Goal: Task Accomplishment & Management: Manage account settings

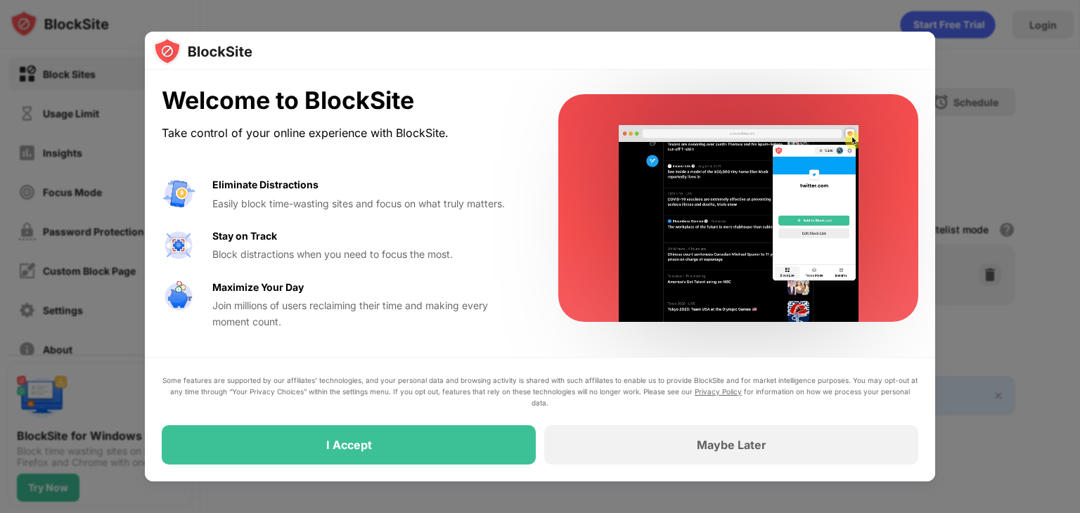
click at [439, 476] on div "Some features are supported by our affiliates’ technologies, and your personal …" at bounding box center [540, 419] width 790 height 124
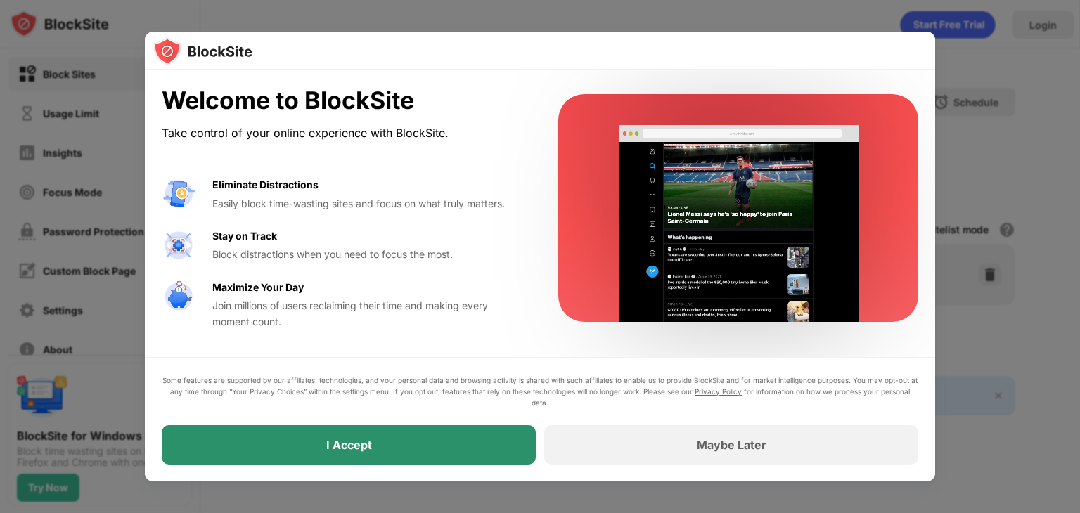
click at [411, 445] on div "I Accept" at bounding box center [349, 444] width 374 height 39
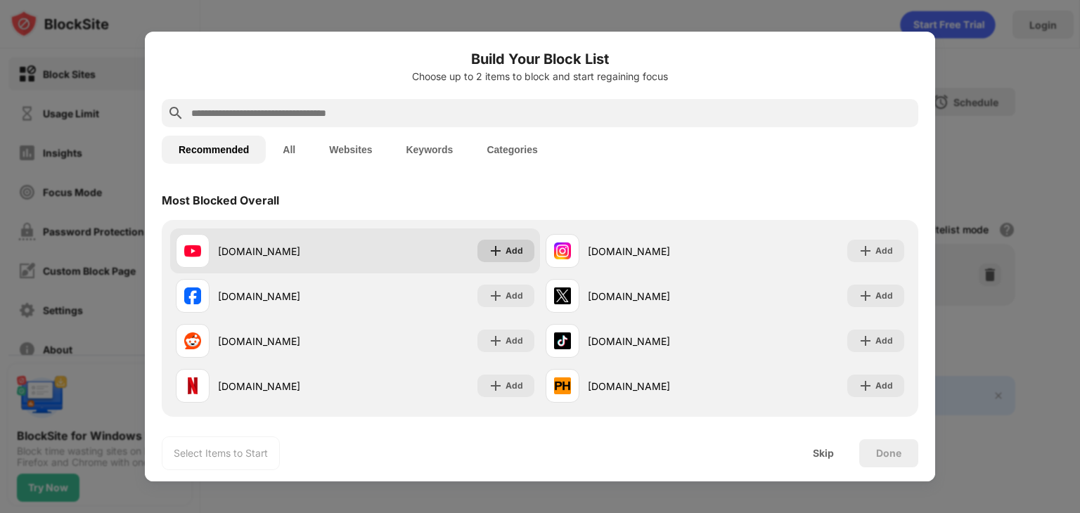
click at [506, 255] on div "Add" at bounding box center [514, 251] width 18 height 14
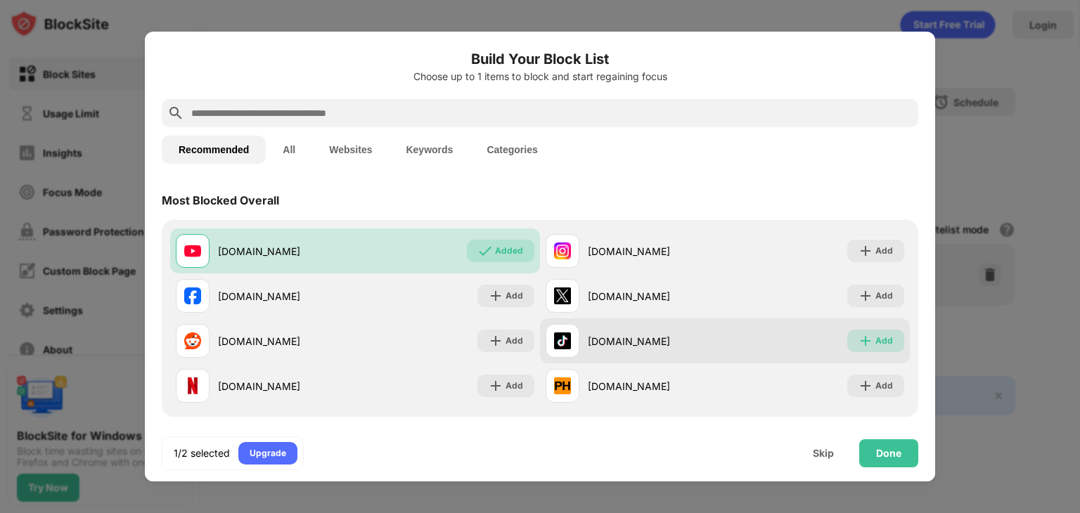
click at [889, 349] on div "Add" at bounding box center [875, 341] width 57 height 22
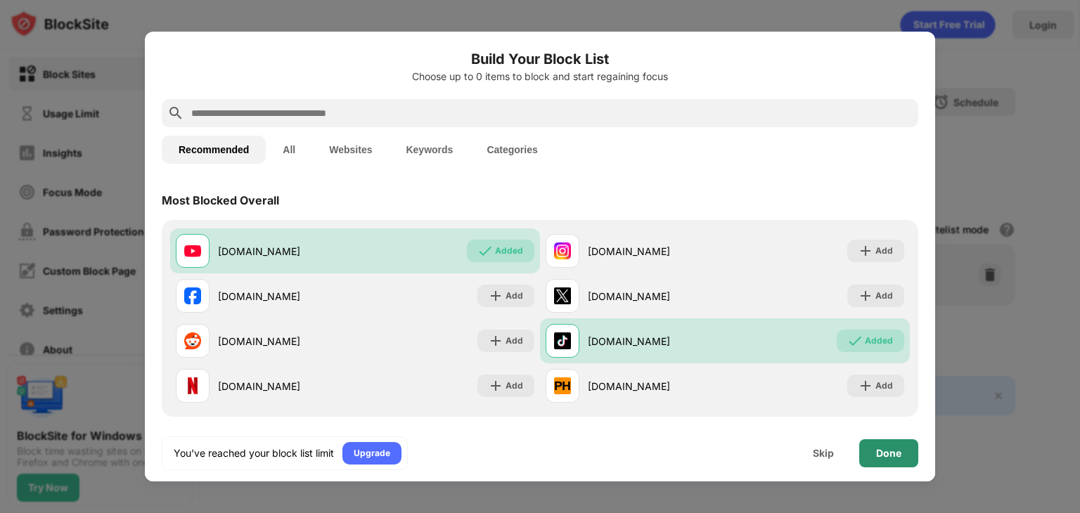
click at [894, 460] on div "Done" at bounding box center [888, 453] width 59 height 28
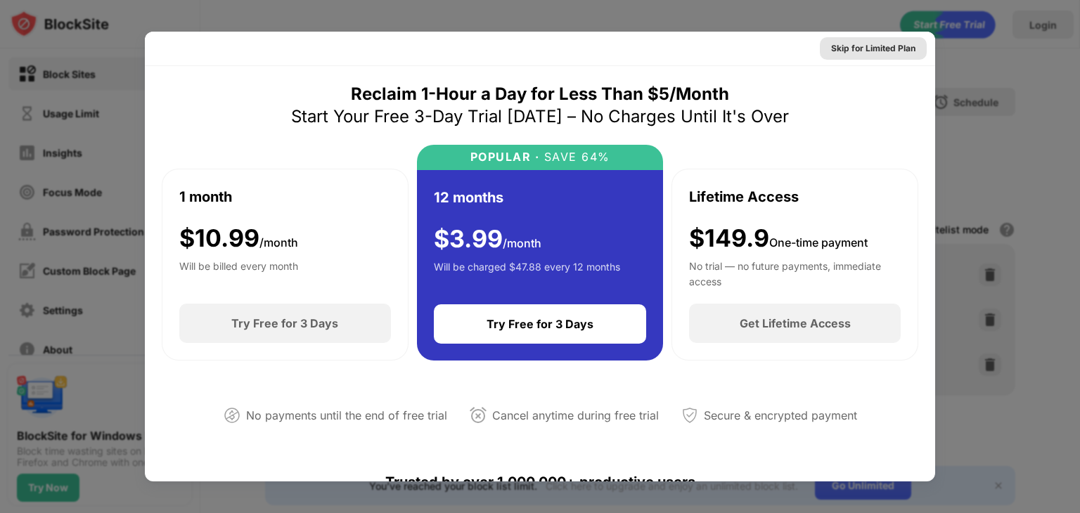
click at [912, 52] on div "Skip for Limited Plan" at bounding box center [873, 48] width 84 height 14
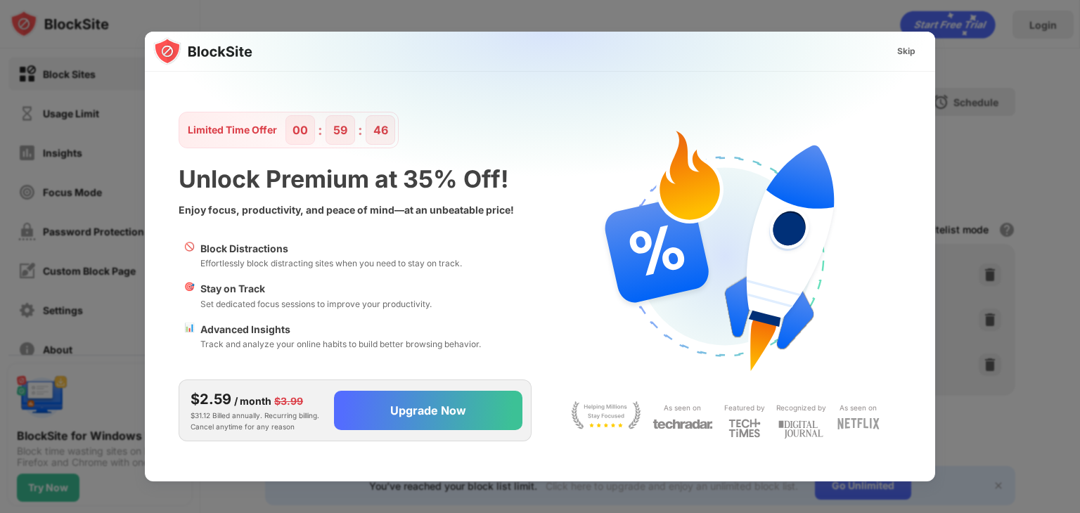
click at [902, 56] on div "Skip" at bounding box center [906, 51] width 18 height 14
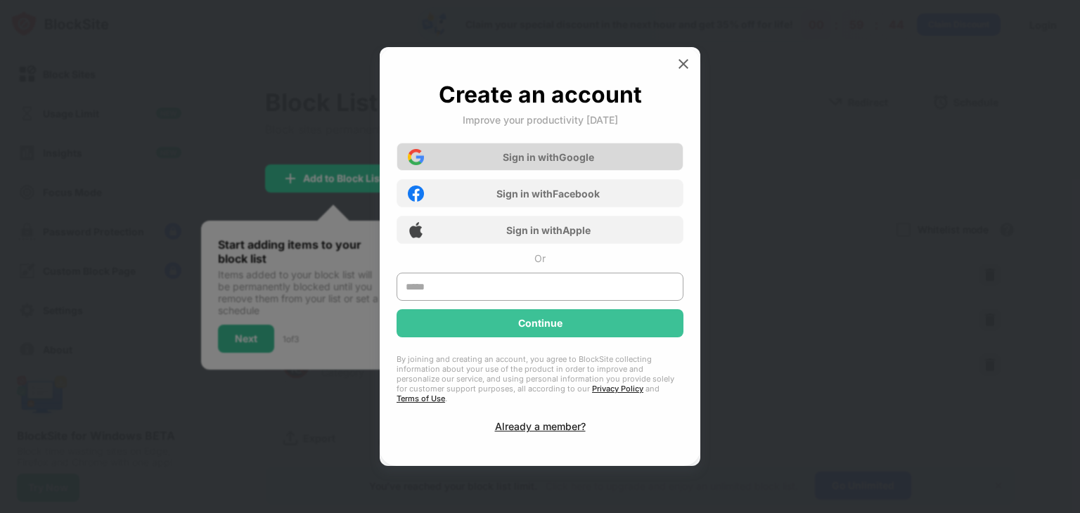
click at [442, 163] on div "Sign in with Google" at bounding box center [539, 157] width 287 height 28
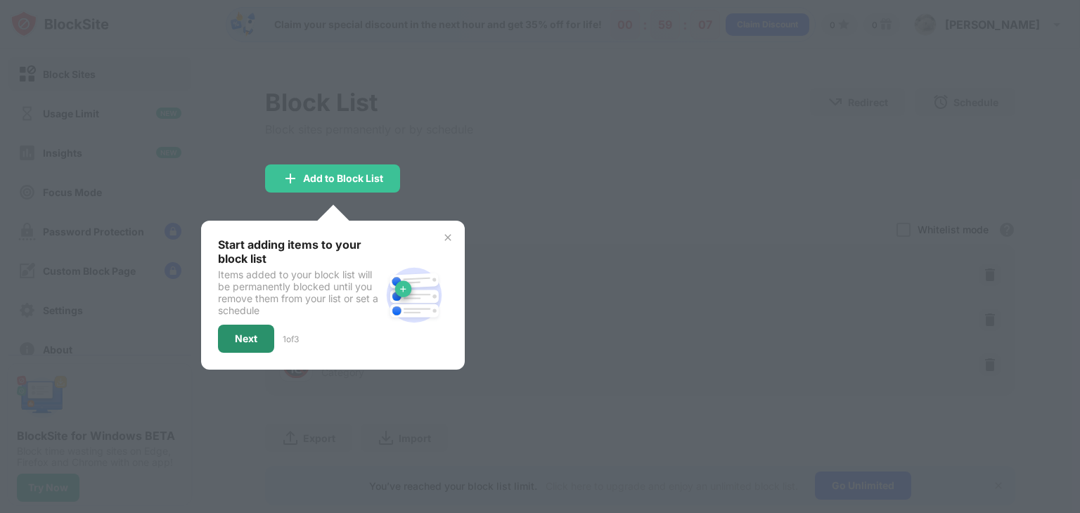
click at [244, 337] on div "Next" at bounding box center [246, 338] width 22 height 11
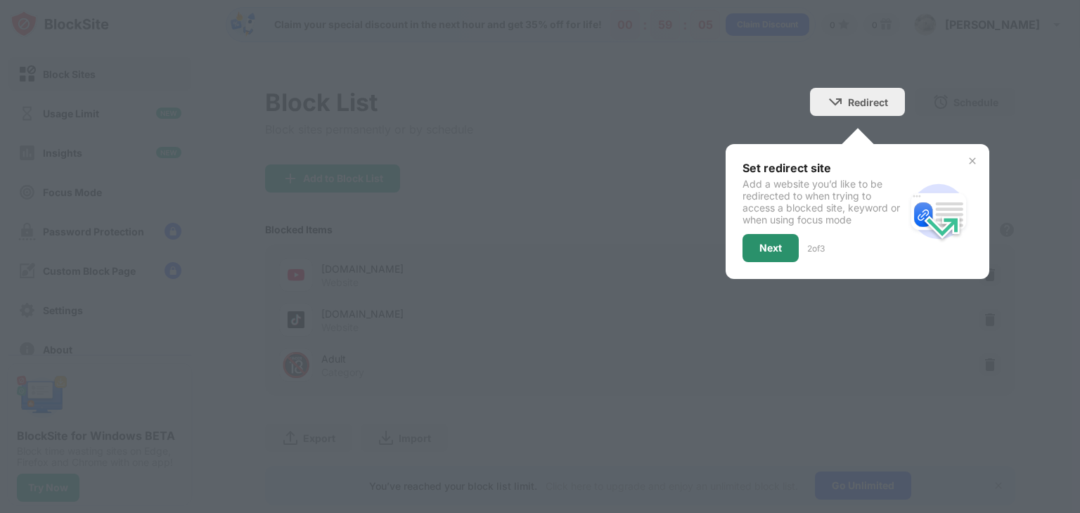
click at [760, 252] on div "Next" at bounding box center [770, 248] width 22 height 11
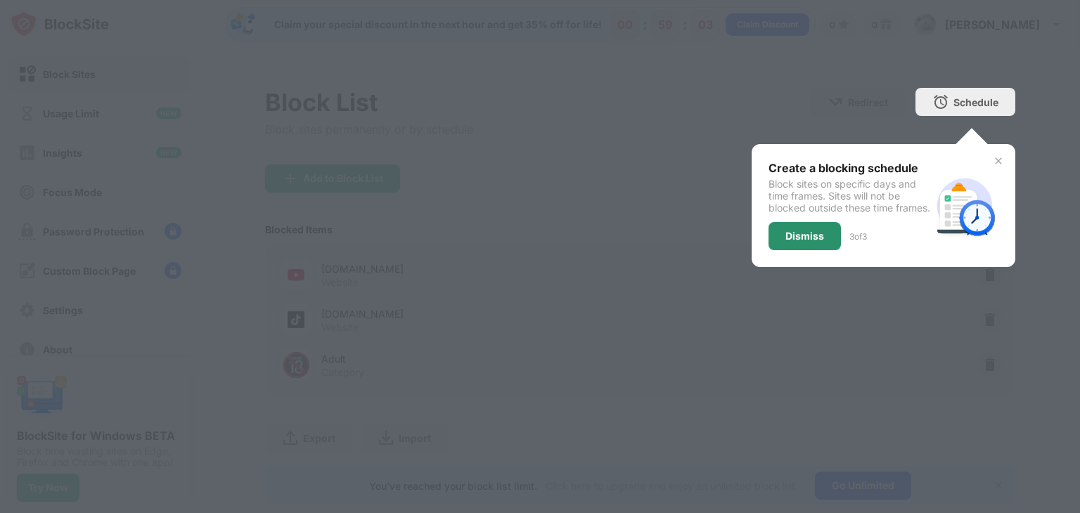
click at [787, 241] on div "Dismiss" at bounding box center [804, 236] width 39 height 11
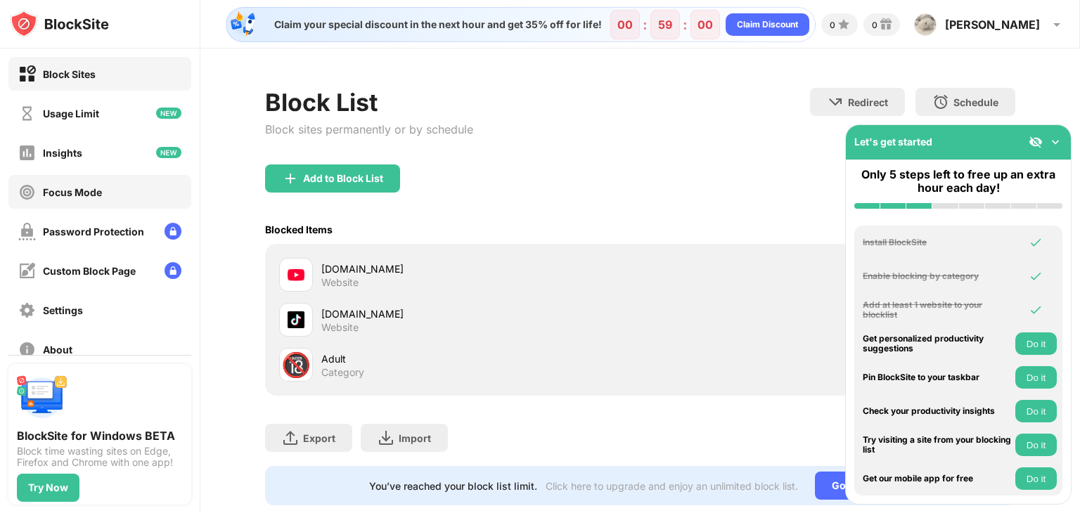
click at [82, 190] on div "Focus Mode" at bounding box center [72, 192] width 59 height 12
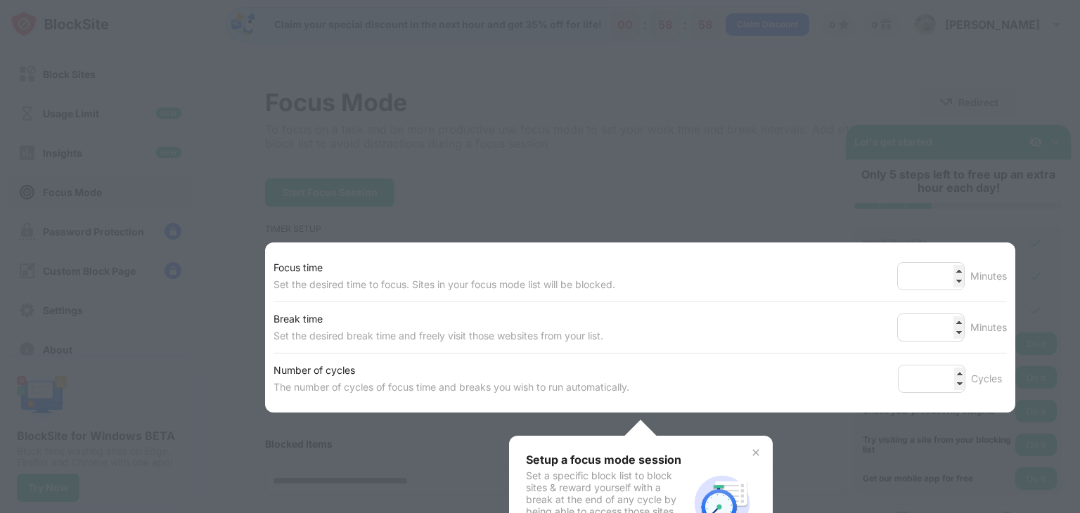
click at [103, 113] on div at bounding box center [540, 256] width 1080 height 513
click at [109, 129] on div at bounding box center [540, 256] width 1080 height 513
click at [349, 229] on div at bounding box center [540, 256] width 1080 height 513
click at [739, 448] on div "Setup a focus mode session Set a specific block list to block sites & reward yo…" at bounding box center [641, 503] width 264 height 135
click at [749, 451] on div "Setup a focus mode session Set a specific block list to block sites & reward yo…" at bounding box center [641, 503] width 264 height 135
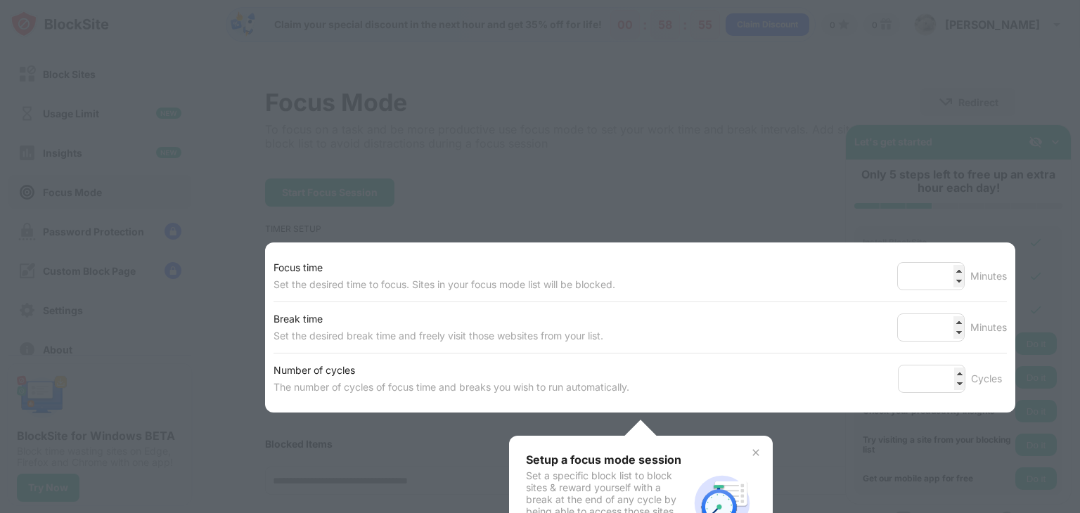
click at [750, 451] on img at bounding box center [755, 452] width 11 height 11
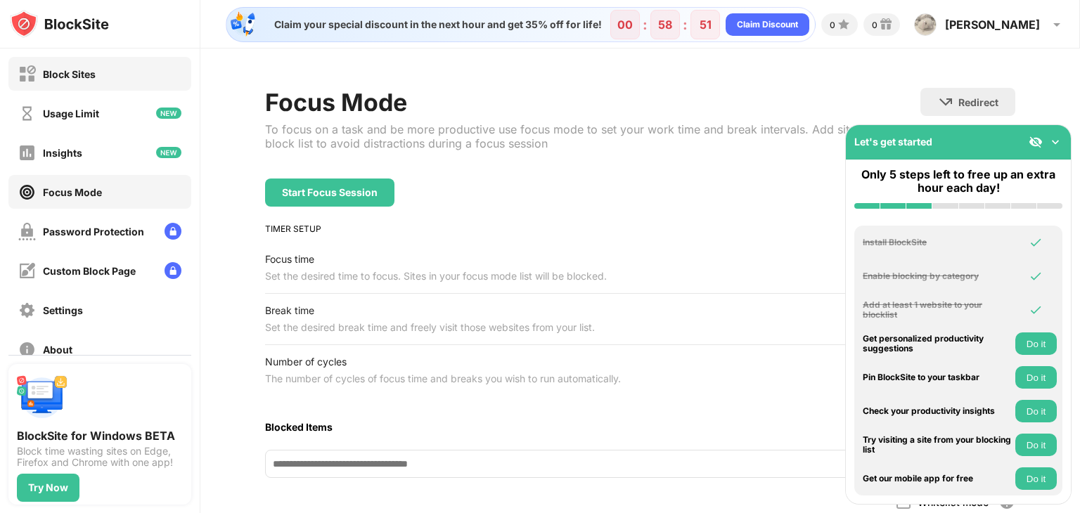
click at [89, 75] on div "Block Sites" at bounding box center [69, 74] width 53 height 12
